Goal: Information Seeking & Learning: Learn about a topic

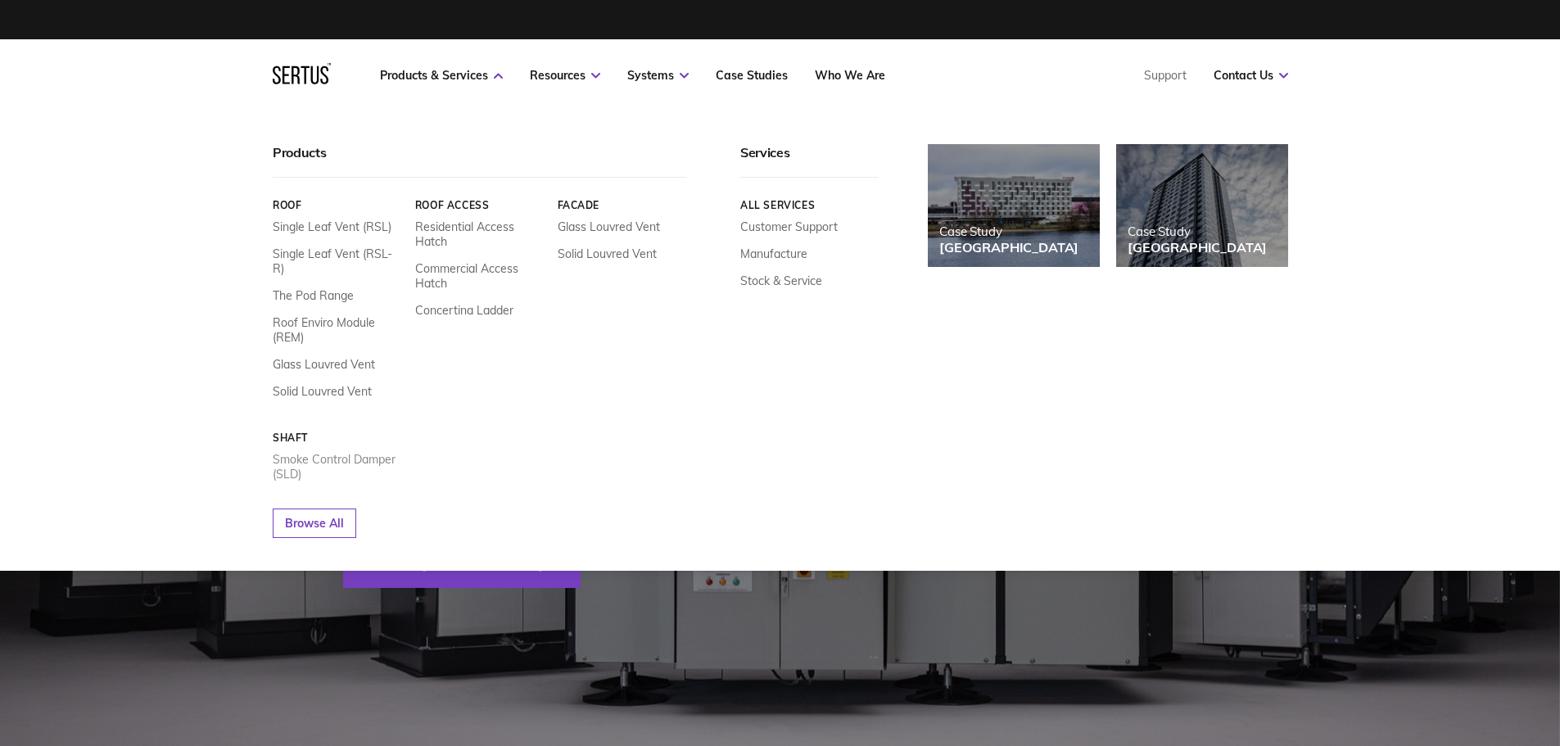
click at [355, 452] on link "Smoke Control Damper (SLD)" at bounding box center [338, 466] width 130 height 29
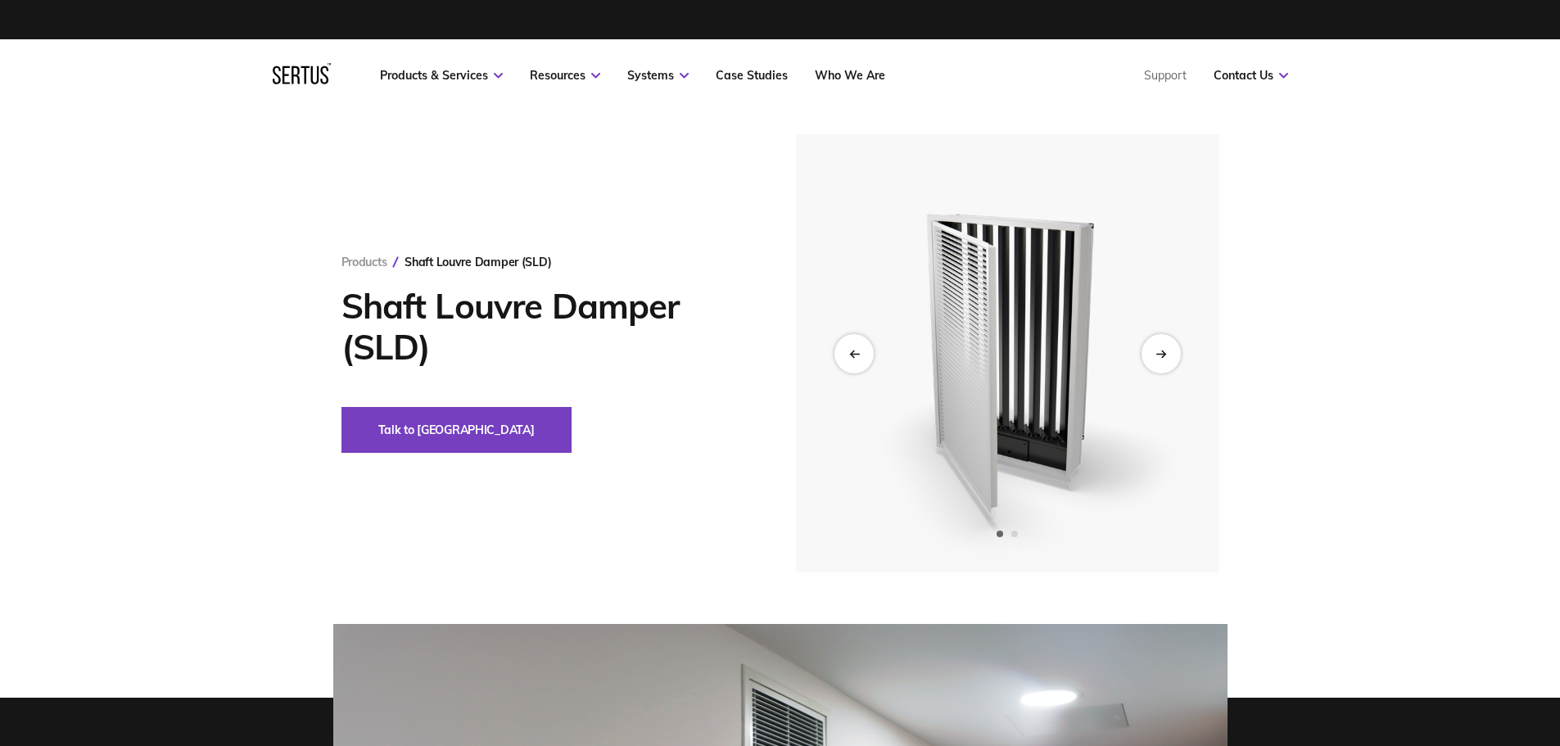
click at [1185, 354] on img at bounding box center [1007, 353] width 402 height 438
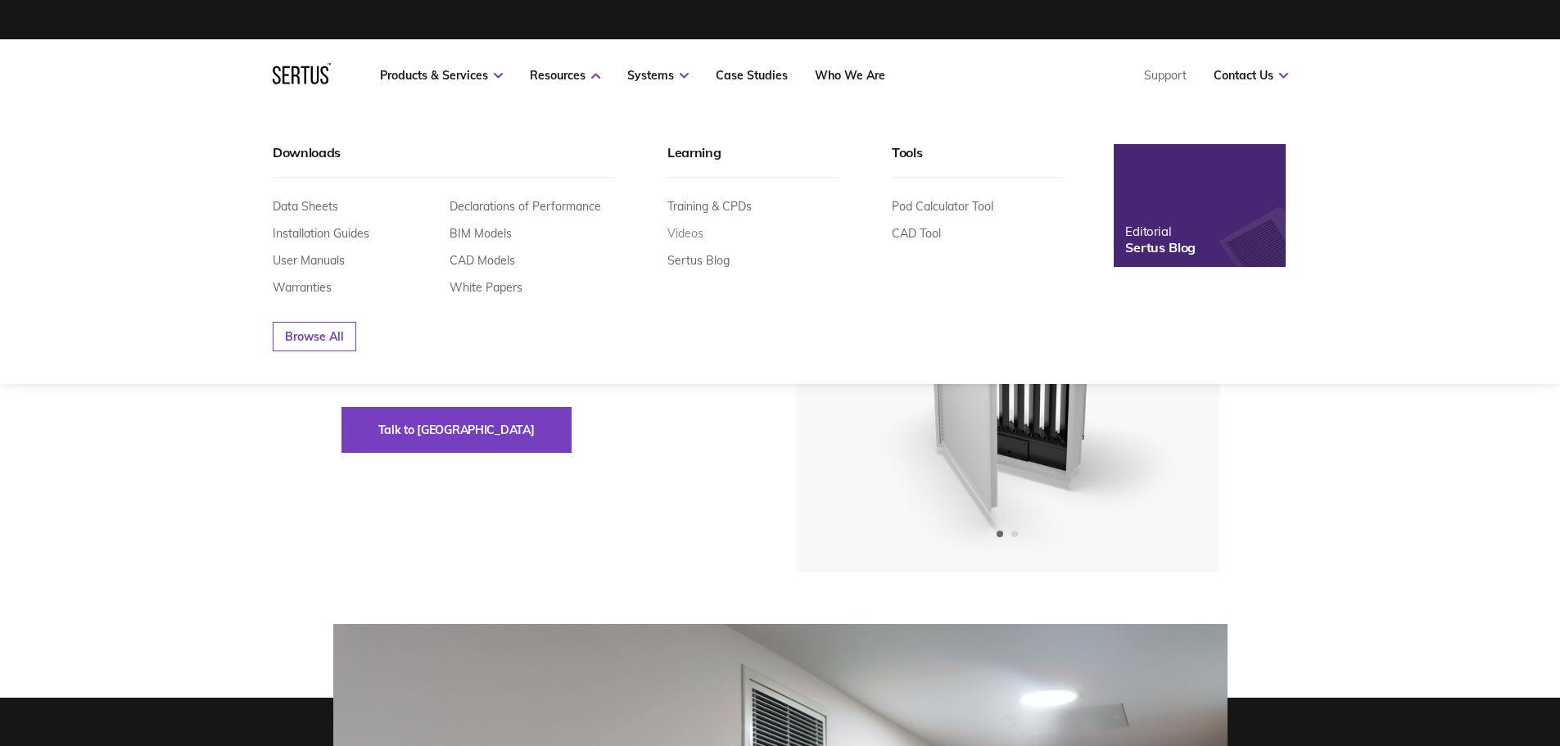
click at [692, 240] on link "Videos" at bounding box center [685, 233] width 36 height 15
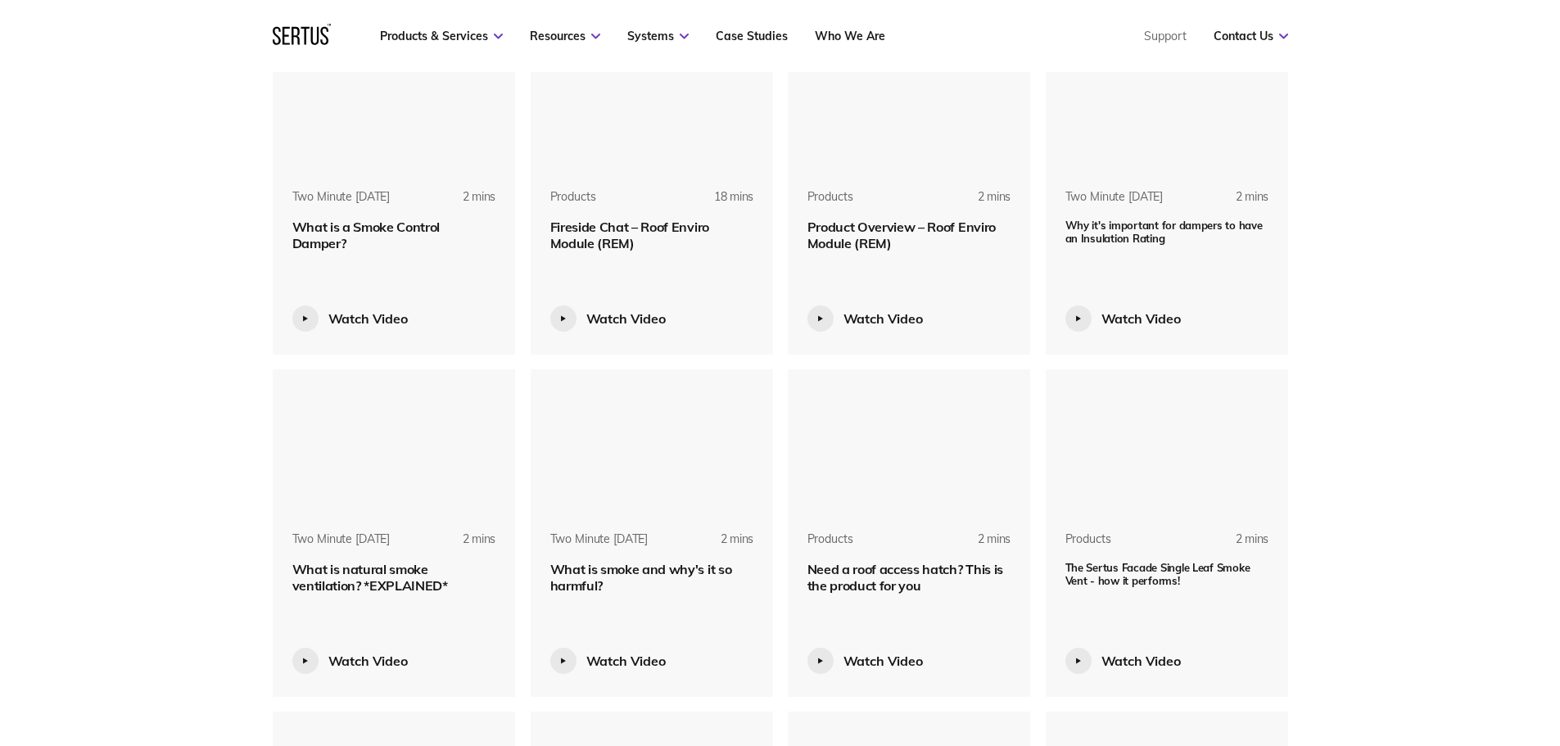
scroll to position [1493, 0]
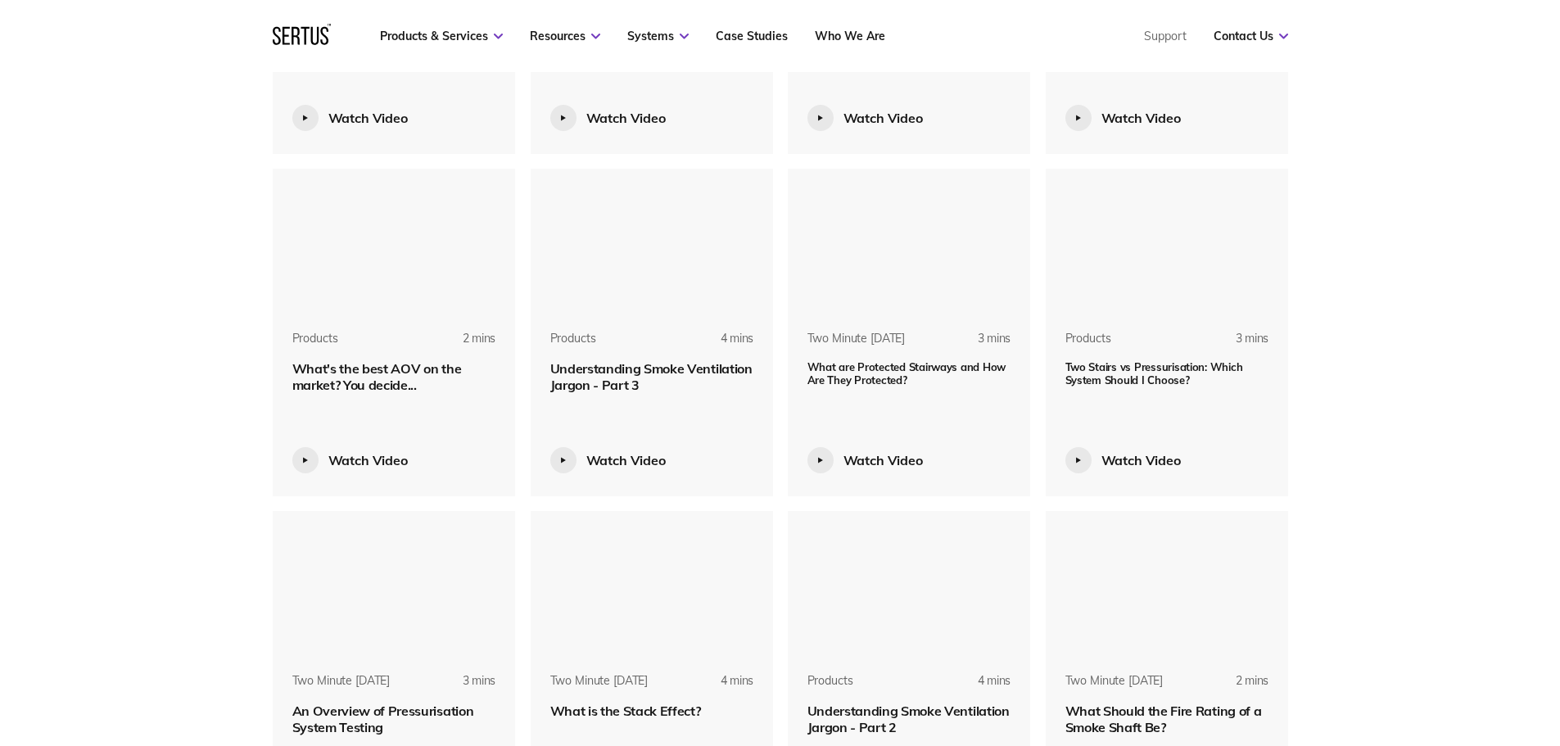
scroll to position [3118, 0]
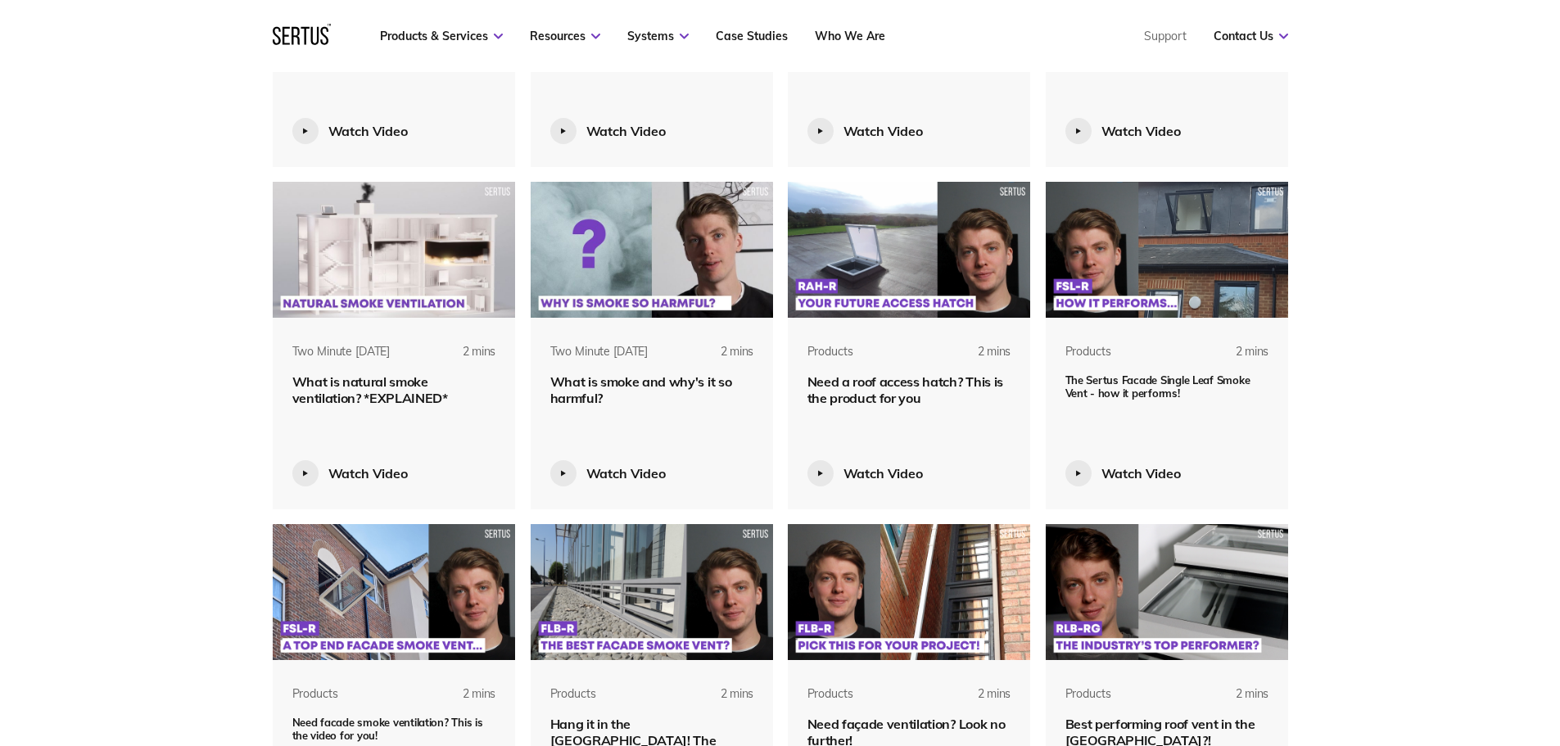
scroll to position [1659, 0]
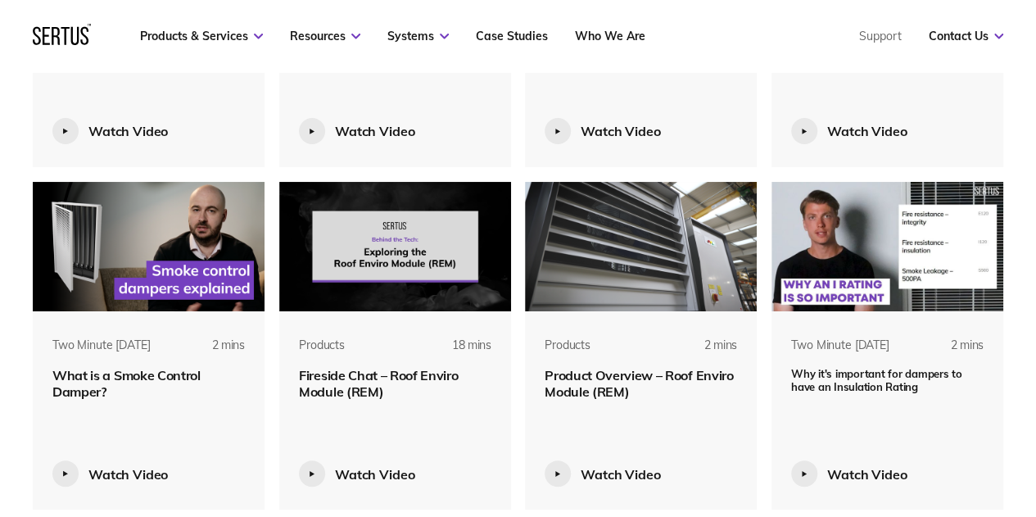
scroll to position [7882, 995]
